Goal: Contribute content: Add original content to the website for others to see

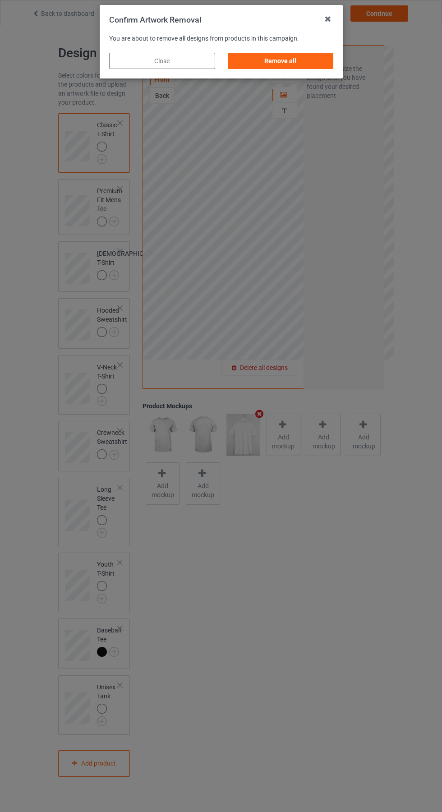
click at [286, 65] on div "Remove all" at bounding box center [280, 61] width 106 height 16
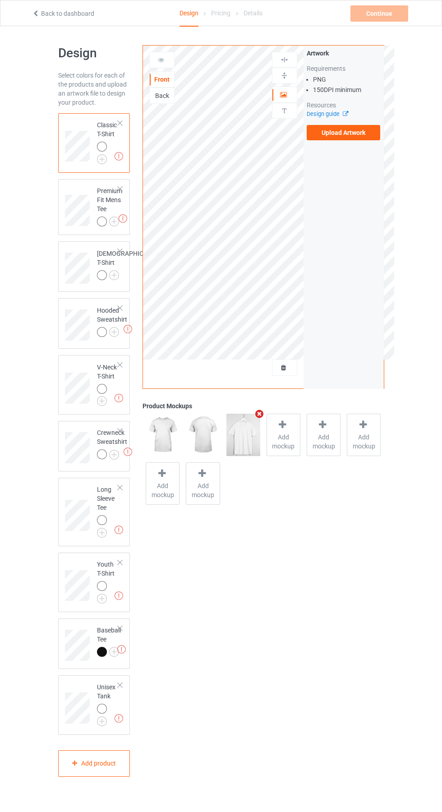
click at [357, 130] on label "Upload Artwork" at bounding box center [344, 132] width 74 height 15
click at [0, 0] on input "Upload Artwork" at bounding box center [0, 0] width 0 height 0
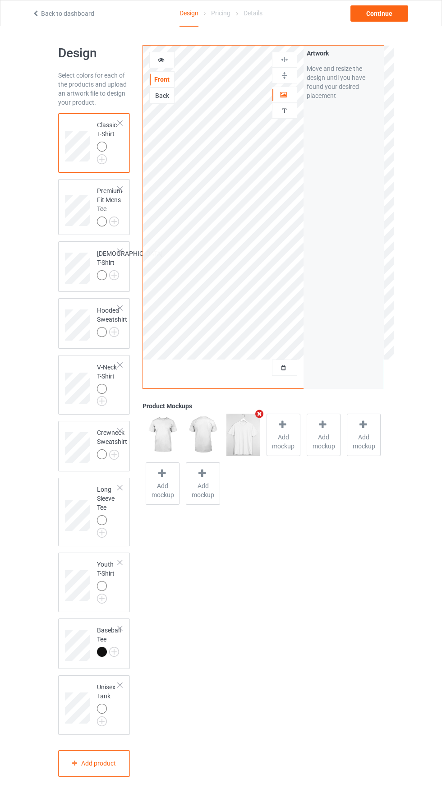
click at [0, 0] on img at bounding box center [0, 0] width 0 height 0
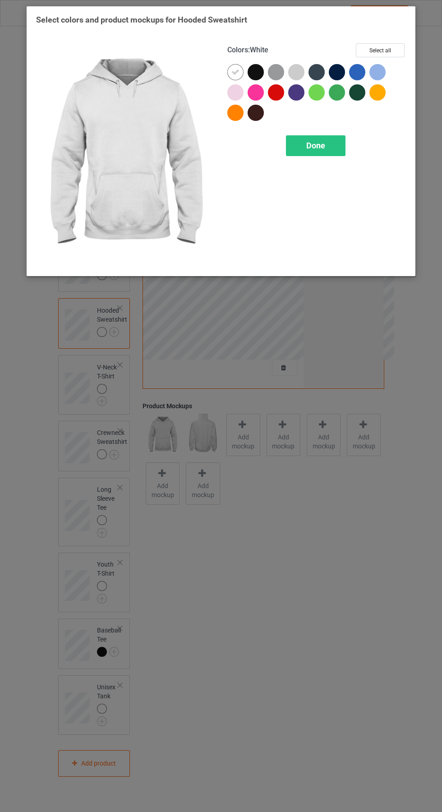
click at [323, 142] on span "Done" at bounding box center [315, 145] width 19 height 9
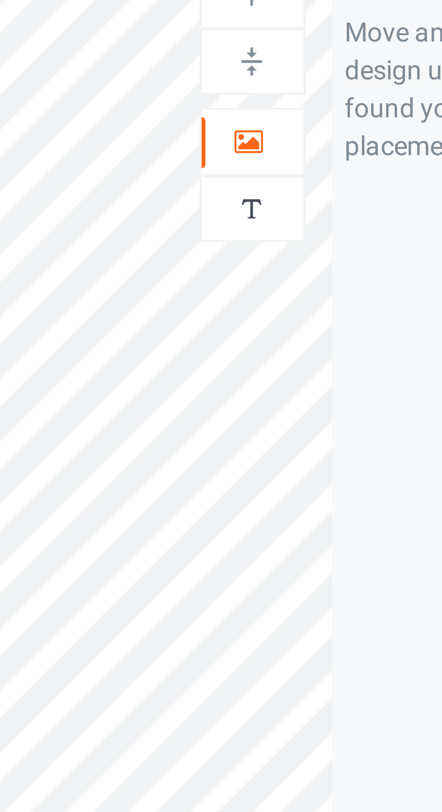
click at [283, 91] on icon at bounding box center [284, 93] width 8 height 6
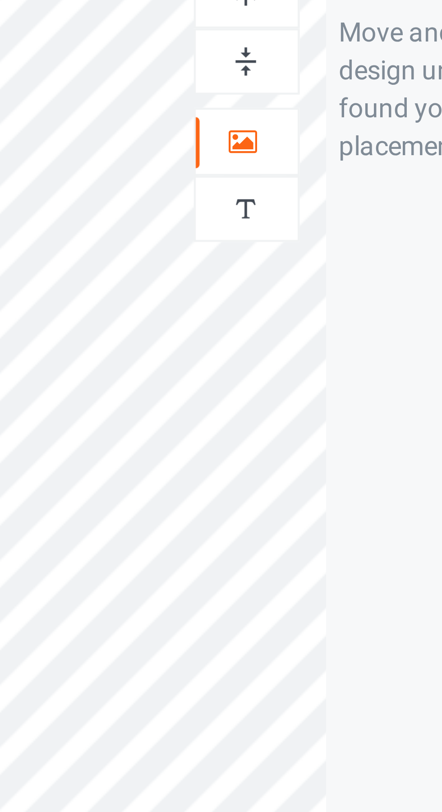
click at [304, 182] on div "Artwork Move and resize the design until you have found your desired placement" at bounding box center [343, 217] width 80 height 343
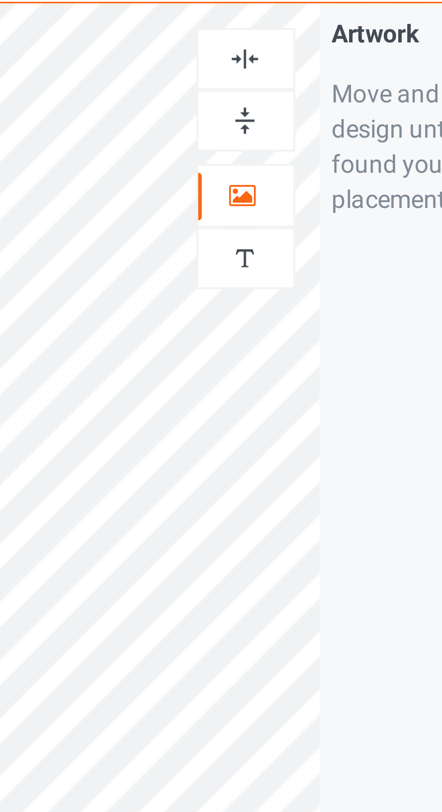
click at [286, 57] on img at bounding box center [284, 59] width 9 height 9
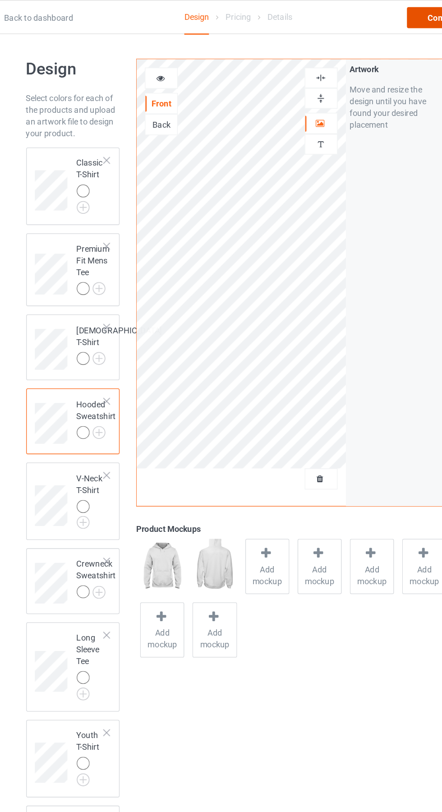
click at [364, 21] on div "Continue" at bounding box center [379, 13] width 58 height 16
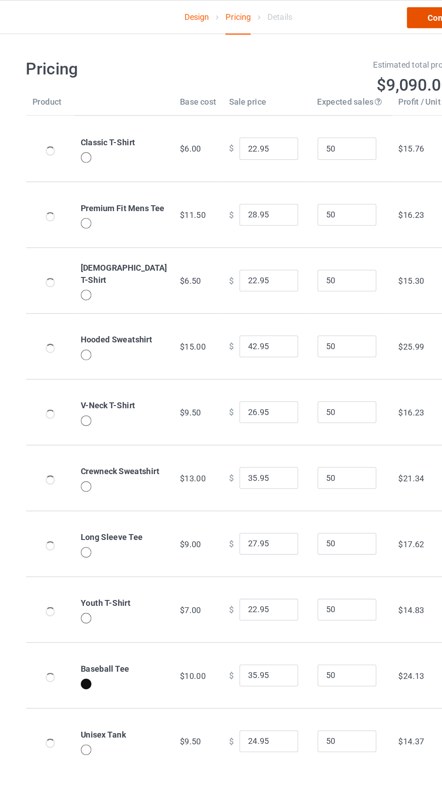
click at [368, 16] on link "Continue" at bounding box center [379, 13] width 58 height 16
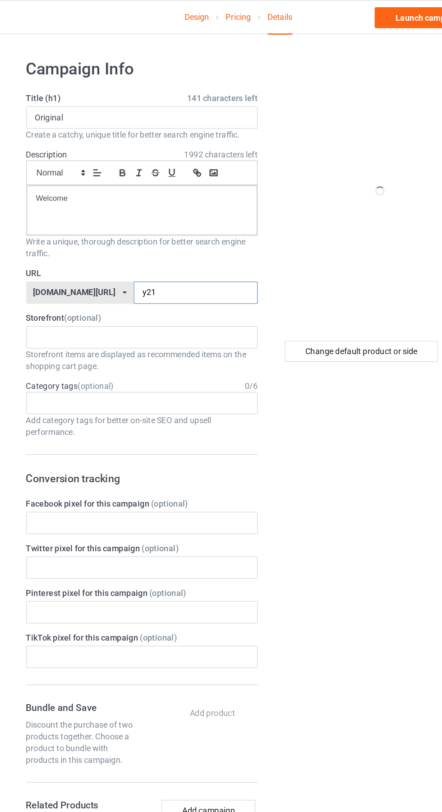
click at [161, 221] on input "y21" at bounding box center [188, 224] width 95 height 17
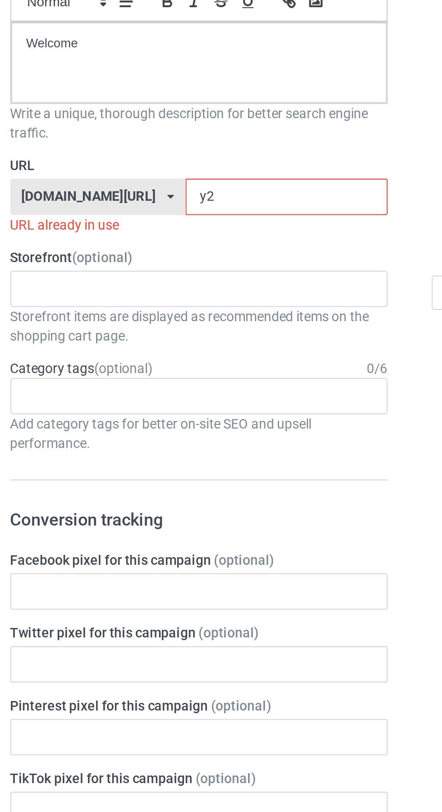
type input "y"
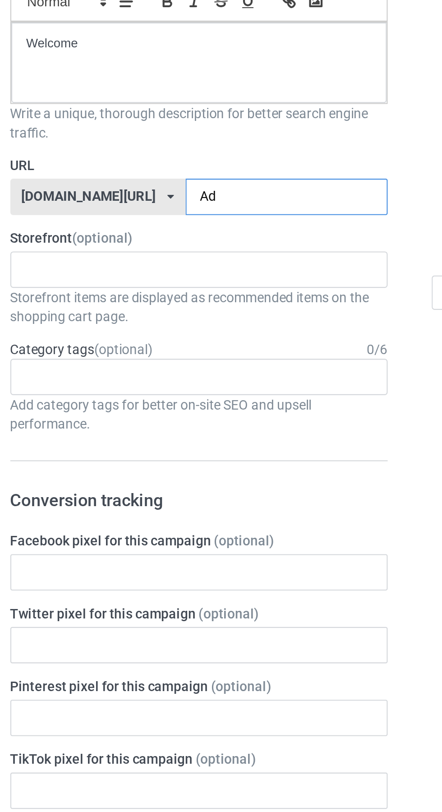
type input "Adn"
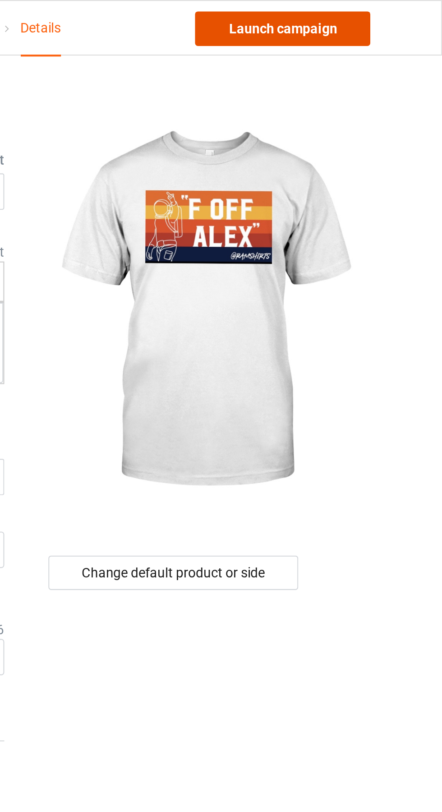
click at [383, 16] on link "Launch campaign" at bounding box center [367, 13] width 83 height 16
